Goal: Contribute content: Contribute content

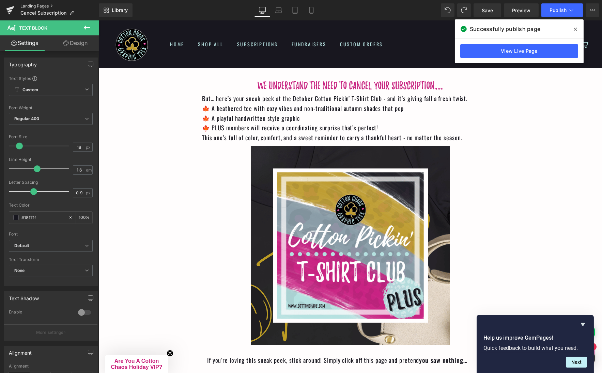
click at [42, 5] on link "Landing Pages" at bounding box center [59, 5] width 78 height 5
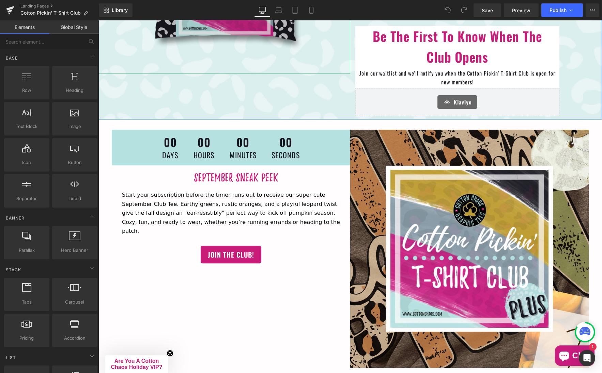
scroll to position [271, 0]
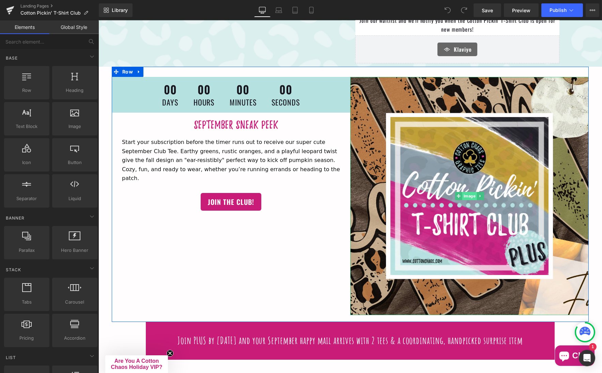
click at [466, 192] on span "Image" at bounding box center [469, 196] width 15 height 8
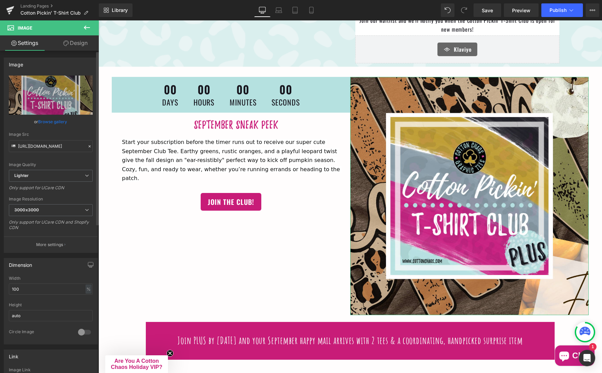
click at [43, 121] on link "Browse gallery" at bounding box center [53, 122] width 29 height 12
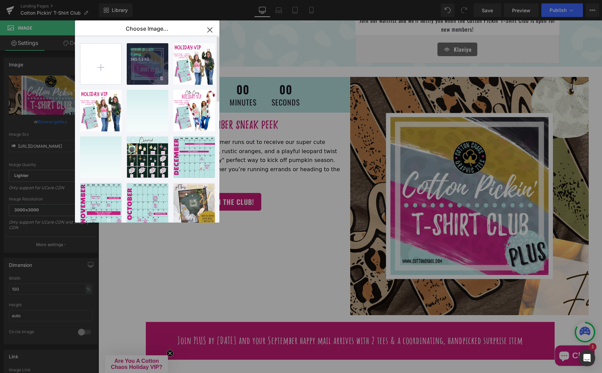
click at [139, 69] on div "sneak p...ek-5.png 345.53 KB" at bounding box center [148, 64] width 42 height 42
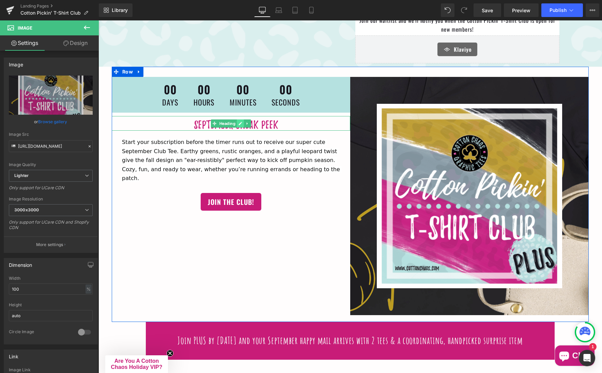
click at [236, 120] on link at bounding box center [239, 124] width 7 height 8
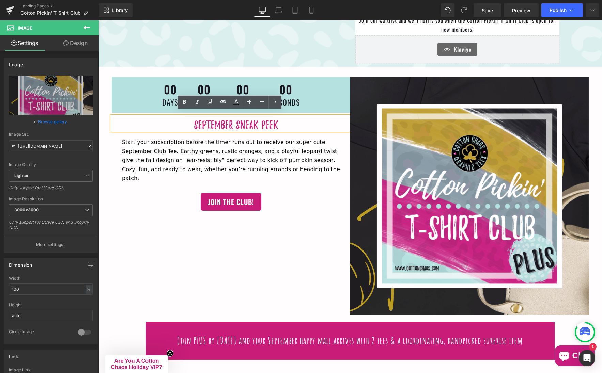
click at [230, 122] on h2 "September Sneak Peek" at bounding box center [236, 125] width 228 height 11
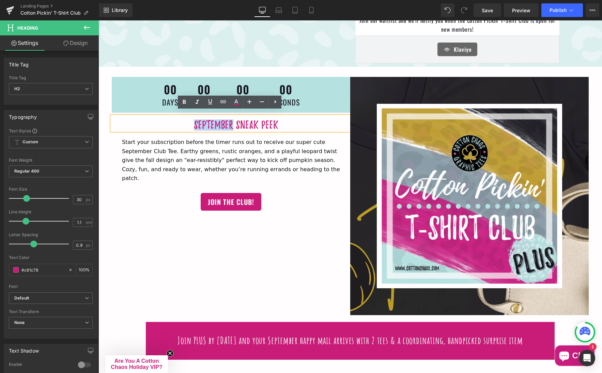
drag, startPoint x: 230, startPoint y: 122, endPoint x: 191, endPoint y: 121, distance: 39.5
click at [191, 122] on h2 "September Sneak Peek" at bounding box center [236, 125] width 228 height 11
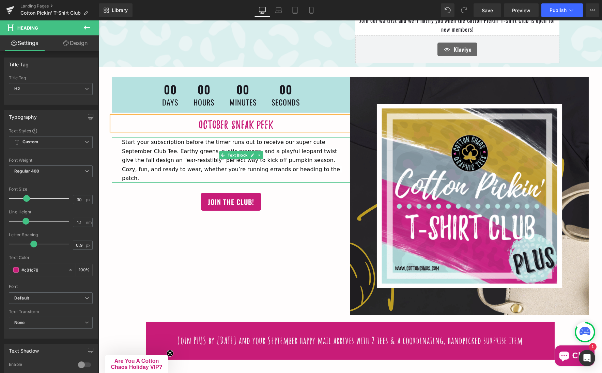
click at [314, 139] on span "Start your subscription before the timer runs out to receive our super cute Sep…" at bounding box center [232, 160] width 220 height 43
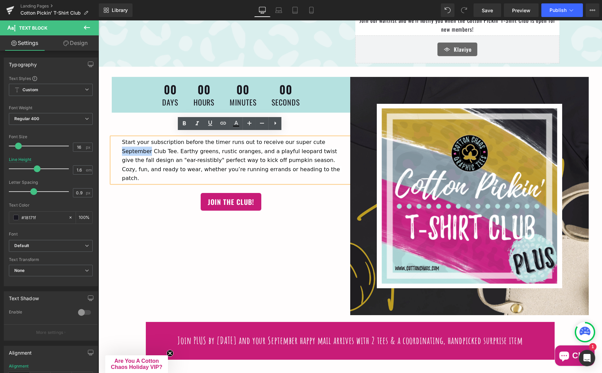
drag, startPoint x: 308, startPoint y: 137, endPoint x: 336, endPoint y: 137, distance: 27.3
click at [336, 139] on span "Start your subscription before the timer runs out to receive our super cute Sep…" at bounding box center [232, 160] width 220 height 43
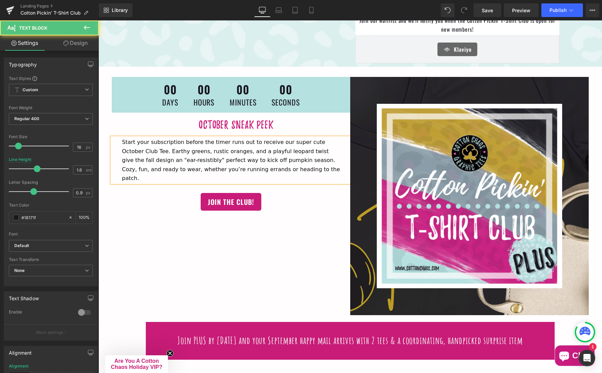
drag, startPoint x: 335, startPoint y: 150, endPoint x: 301, endPoint y: 163, distance: 36.4
click at [301, 163] on p "Start your subscription before the timer runs out to receive our super cute Oct…" at bounding box center [231, 160] width 218 height 45
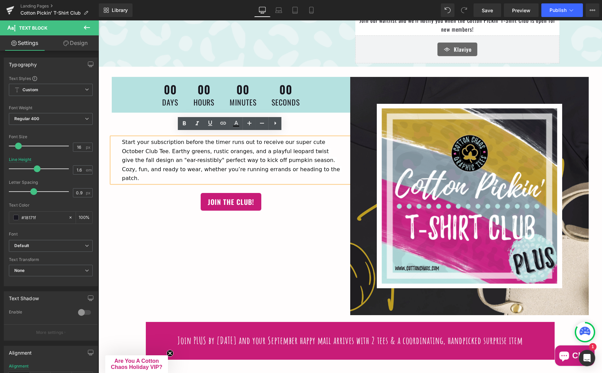
click at [284, 154] on span "Start your subscription before the timer runs out to receive our super cute Oct…" at bounding box center [232, 160] width 220 height 43
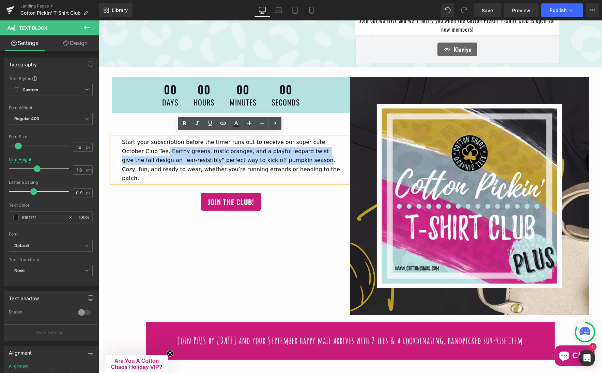
drag, startPoint x: 284, startPoint y: 155, endPoint x: 145, endPoint y: 147, distance: 139.9
click at [145, 147] on span "Start your subscription before the timer runs out to receive our super cute Oct…" at bounding box center [232, 160] width 220 height 43
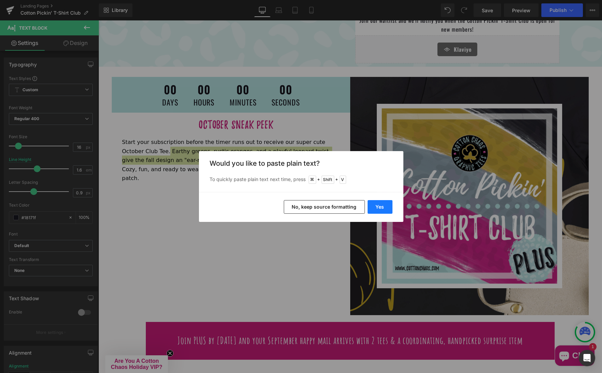
click at [382, 209] on button "Yes" at bounding box center [380, 207] width 25 height 14
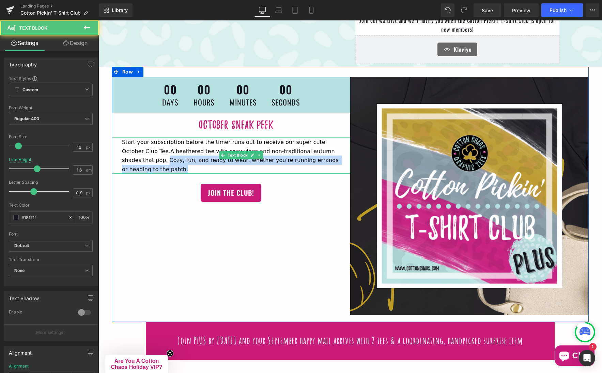
drag, startPoint x: 133, startPoint y: 154, endPoint x: 148, endPoint y: 164, distance: 17.4
click at [148, 164] on p "Start your subscription before the timer runs out to receive our super cute Oct…" at bounding box center [231, 156] width 218 height 36
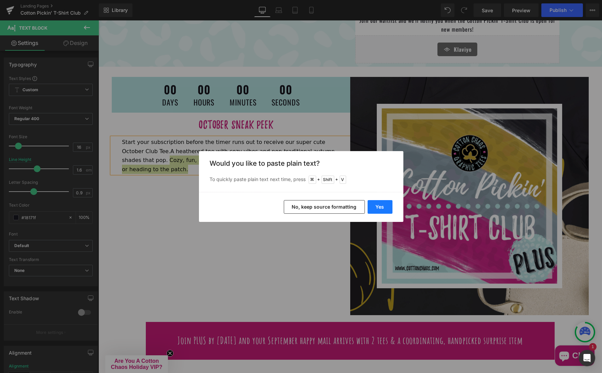
click at [380, 207] on button "Yes" at bounding box center [380, 207] width 25 height 14
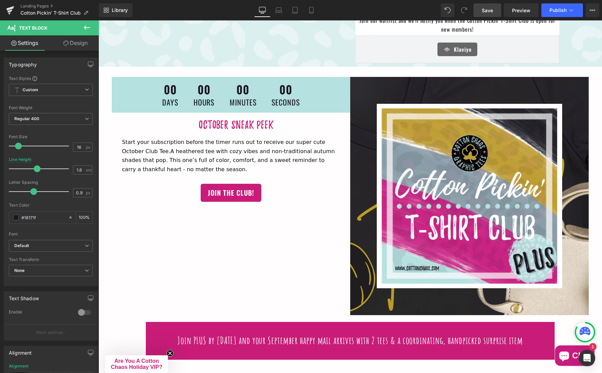
click at [482, 11] on span "Save" at bounding box center [487, 10] width 11 height 7
click at [557, 9] on span "Publish" at bounding box center [558, 9] width 17 height 5
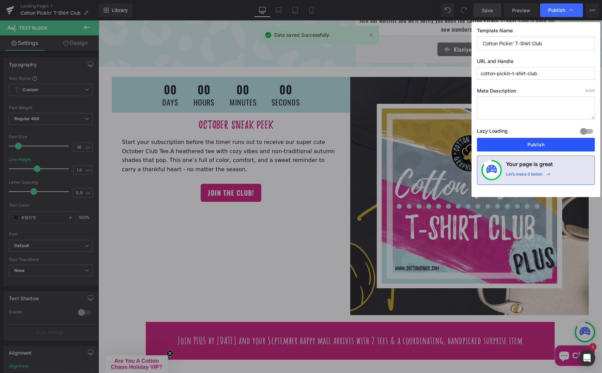
click at [534, 143] on button "Publish" at bounding box center [536, 145] width 118 height 14
